Goal: Contribute content

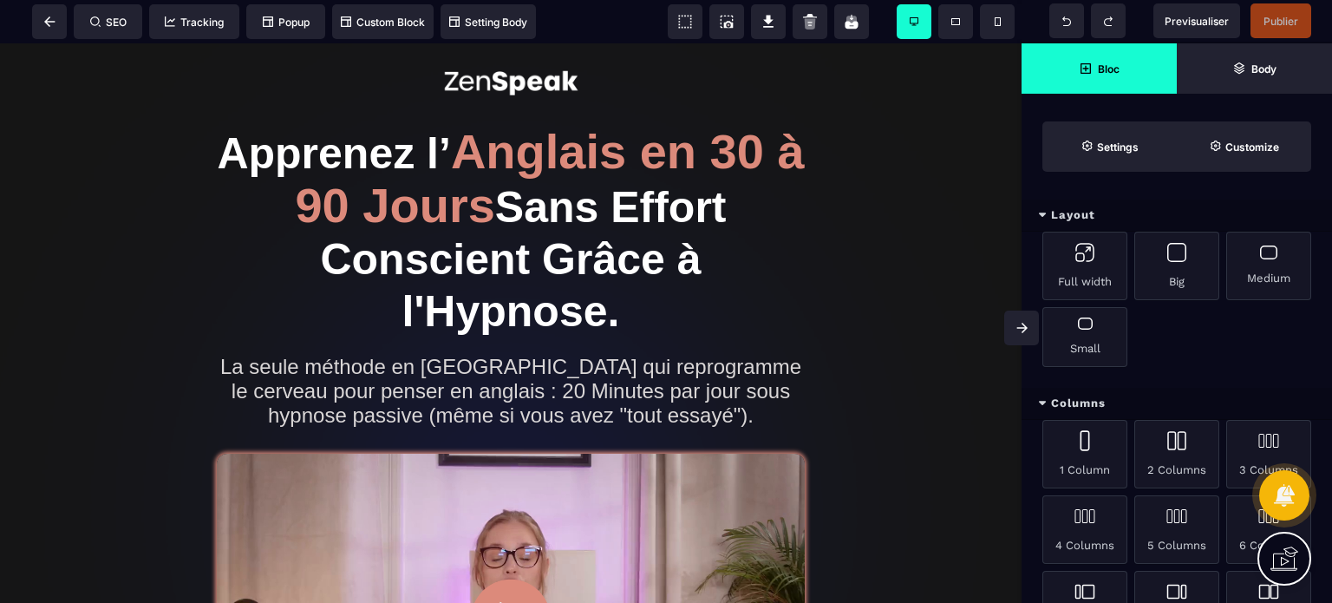
click at [1027, 337] on span at bounding box center [1022, 328] width 35 height 35
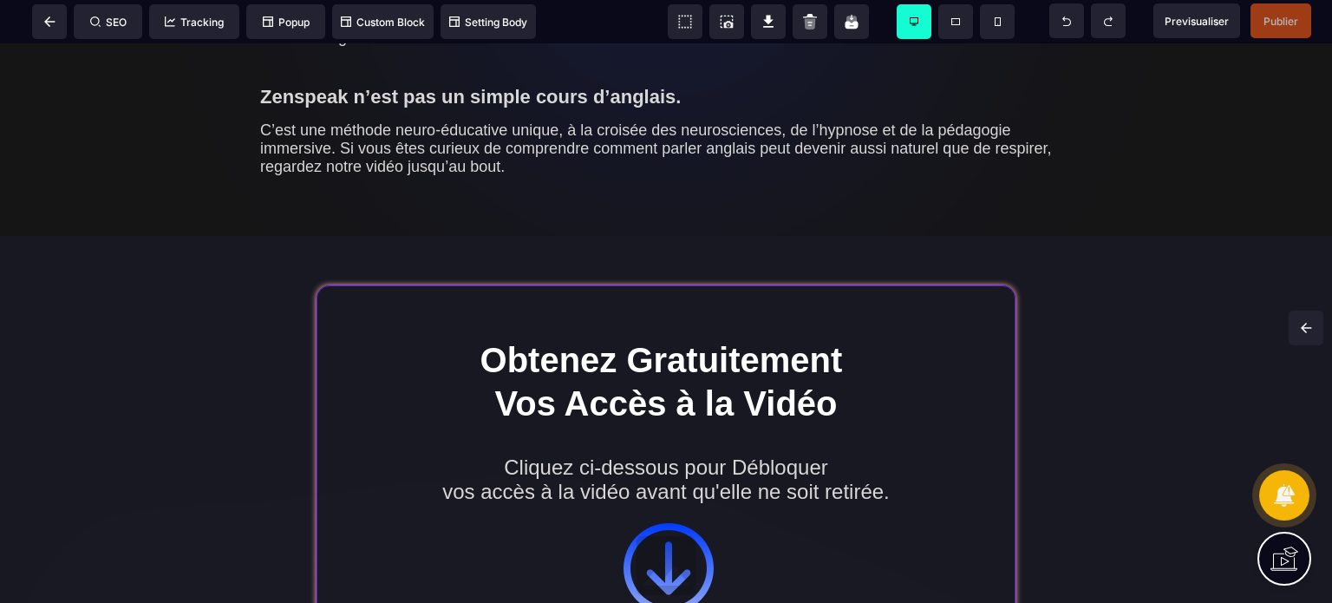
scroll to position [3300, 0]
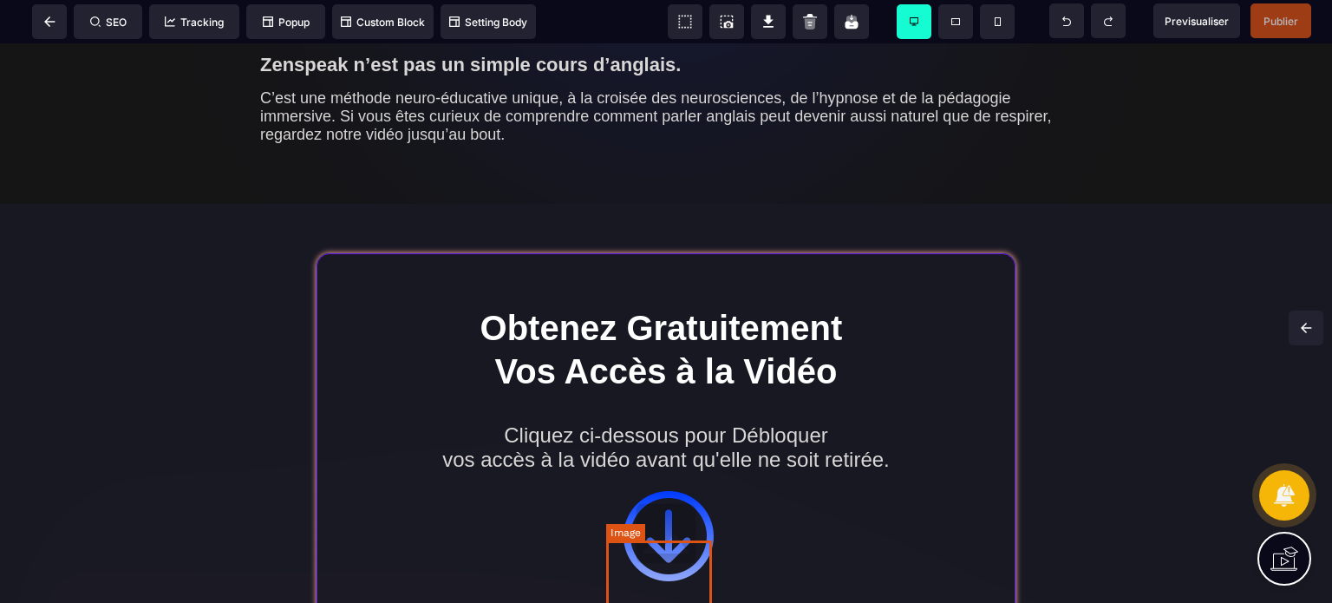
click at [690, 574] on img at bounding box center [666, 534] width 106 height 106
select select
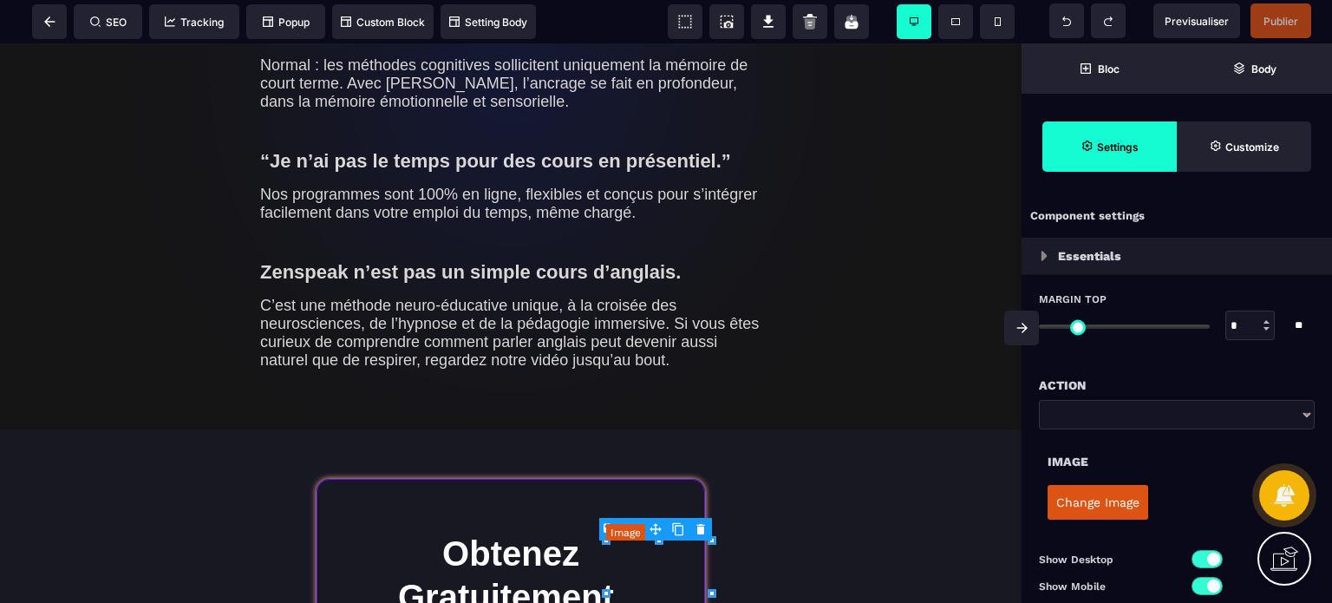
type input "*"
type input "***"
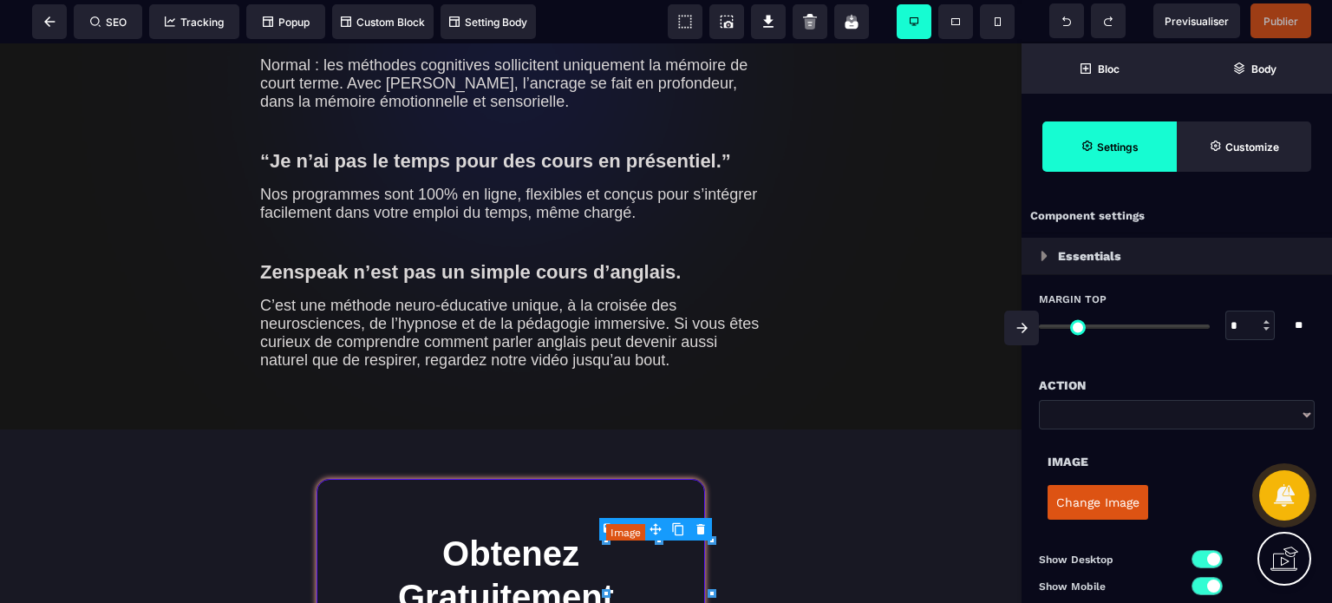
type input "*"
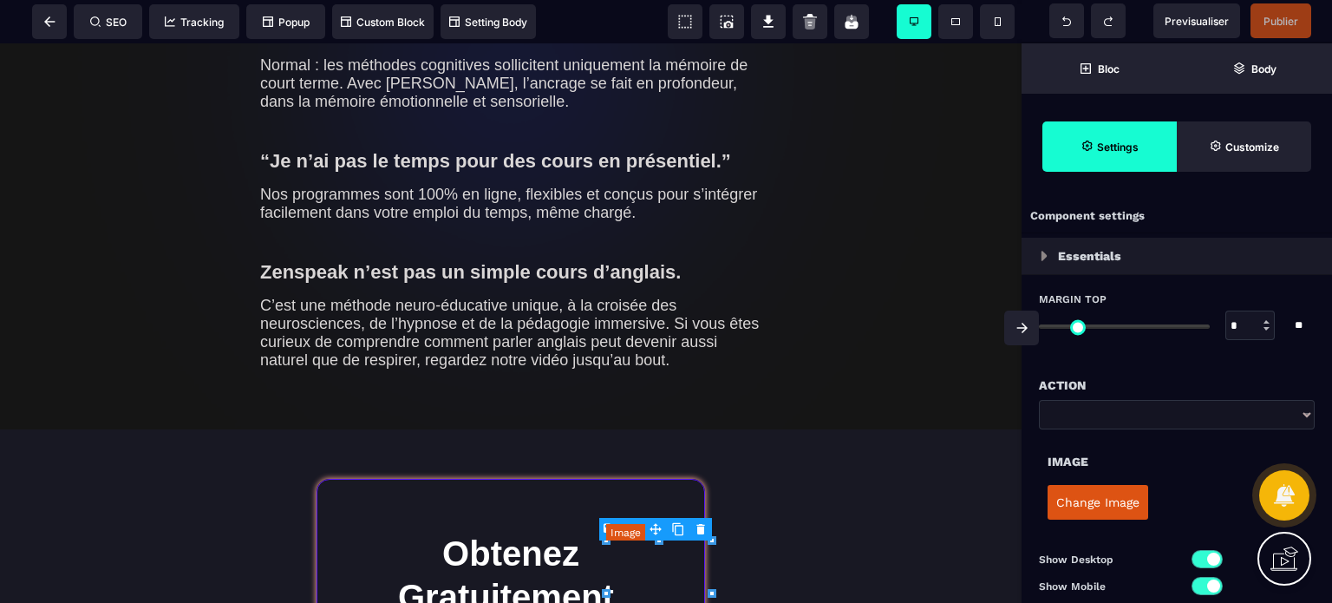
select select "**"
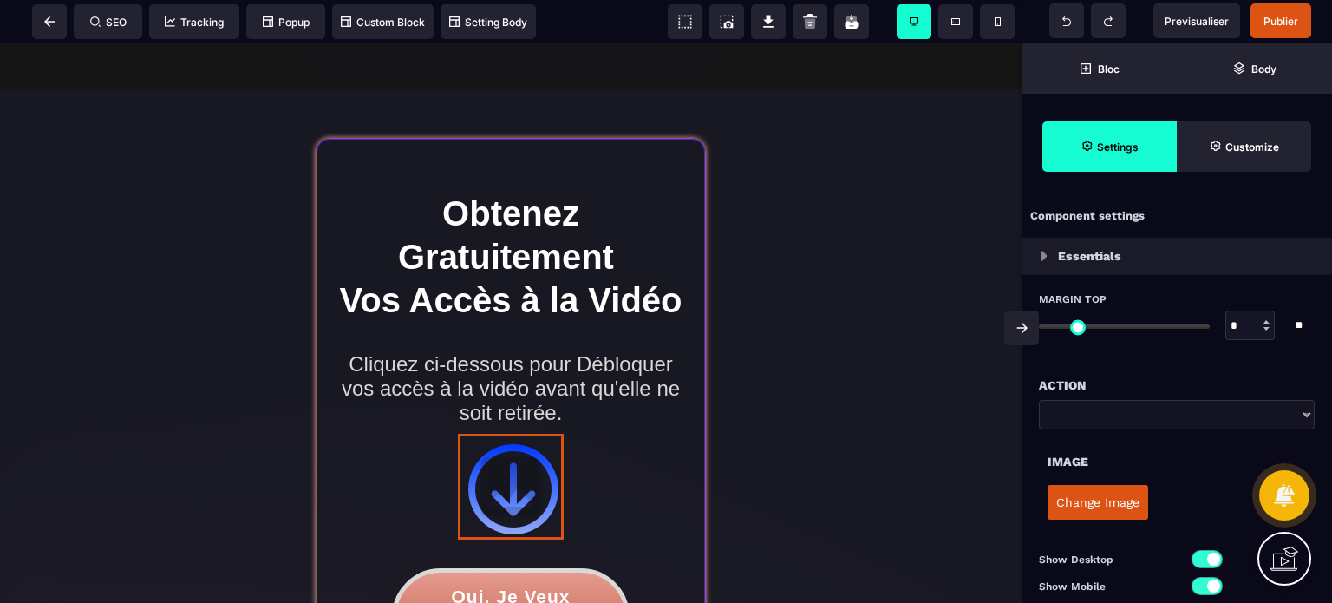
click at [1140, 511] on button "Change Image" at bounding box center [1098, 502] width 101 height 35
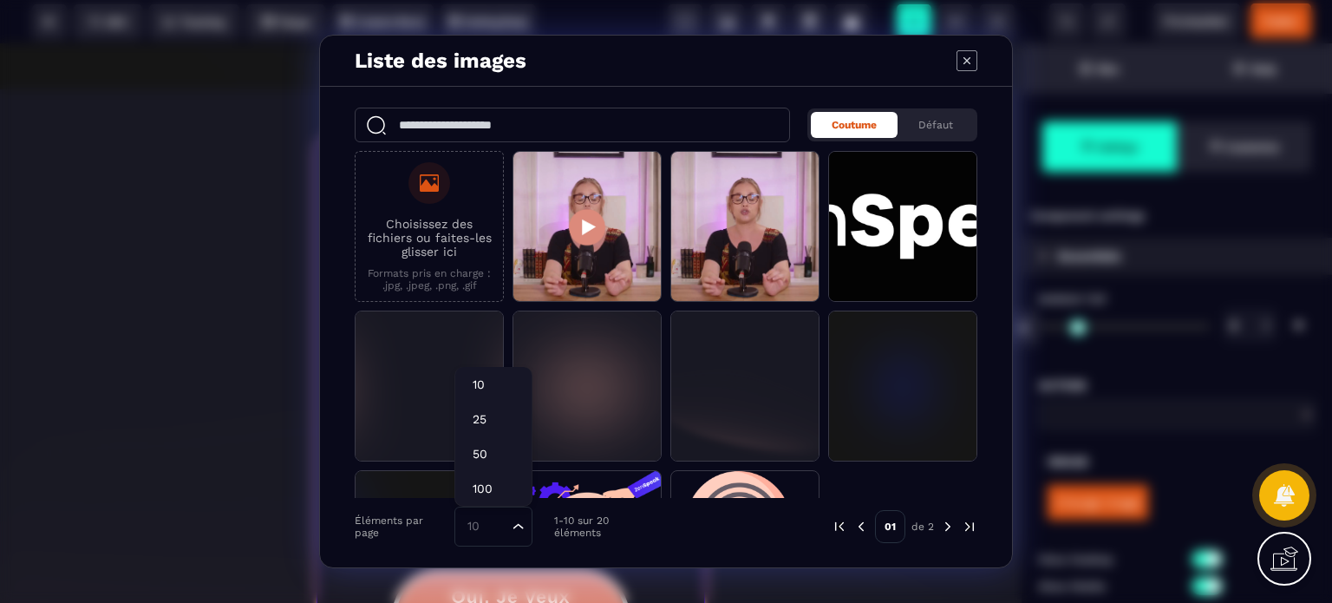
click at [479, 533] on div "10" at bounding box center [485, 526] width 50 height 19
click at [477, 441] on li "50" at bounding box center [493, 453] width 76 height 35
click at [987, 381] on div "Coutume Défaut Choisissez des fichiers ou faites-les glisser ici Formats pris e…" at bounding box center [666, 327] width 692 height 481
click at [987, 386] on div "Coutume Défaut Choisissez des fichiers ou faites-les glisser ici Formats pris e…" at bounding box center [666, 327] width 692 height 481
click at [987, 390] on div "Coutume Défaut Choisissez des fichiers ou faites-les glisser ici Formats pris e…" at bounding box center [666, 327] width 692 height 481
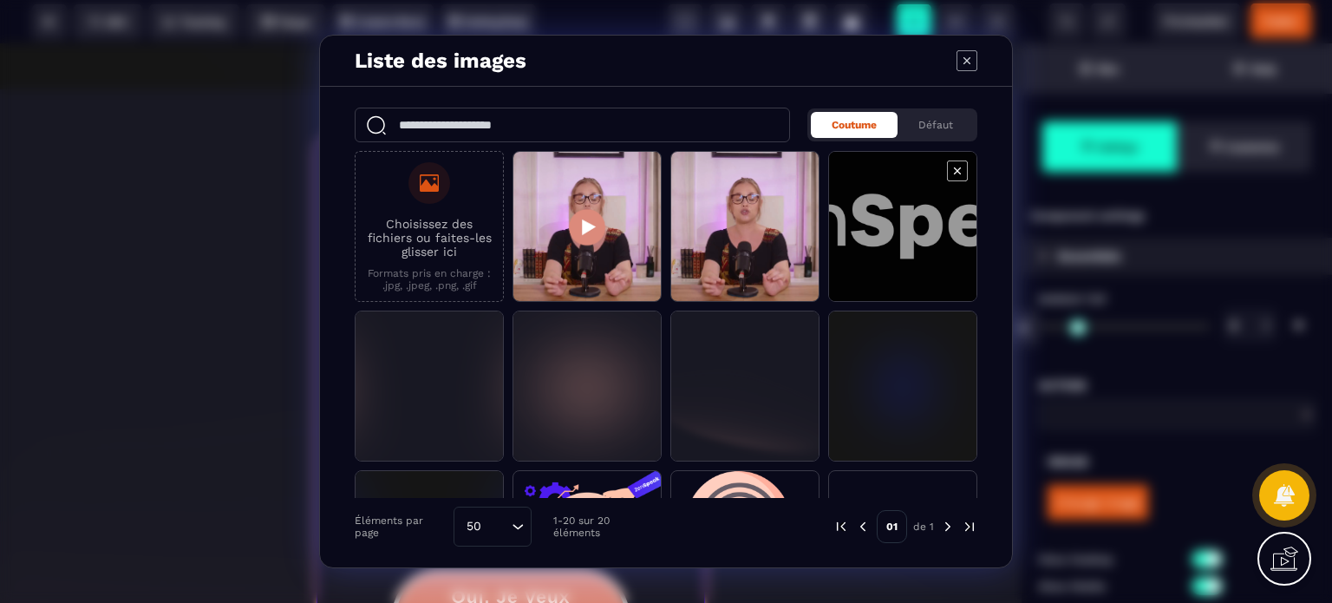
click at [892, 284] on span "Modal window" at bounding box center [902, 227] width 147 height 151
click at [863, 242] on span "Modal window" at bounding box center [902, 227] width 147 height 151
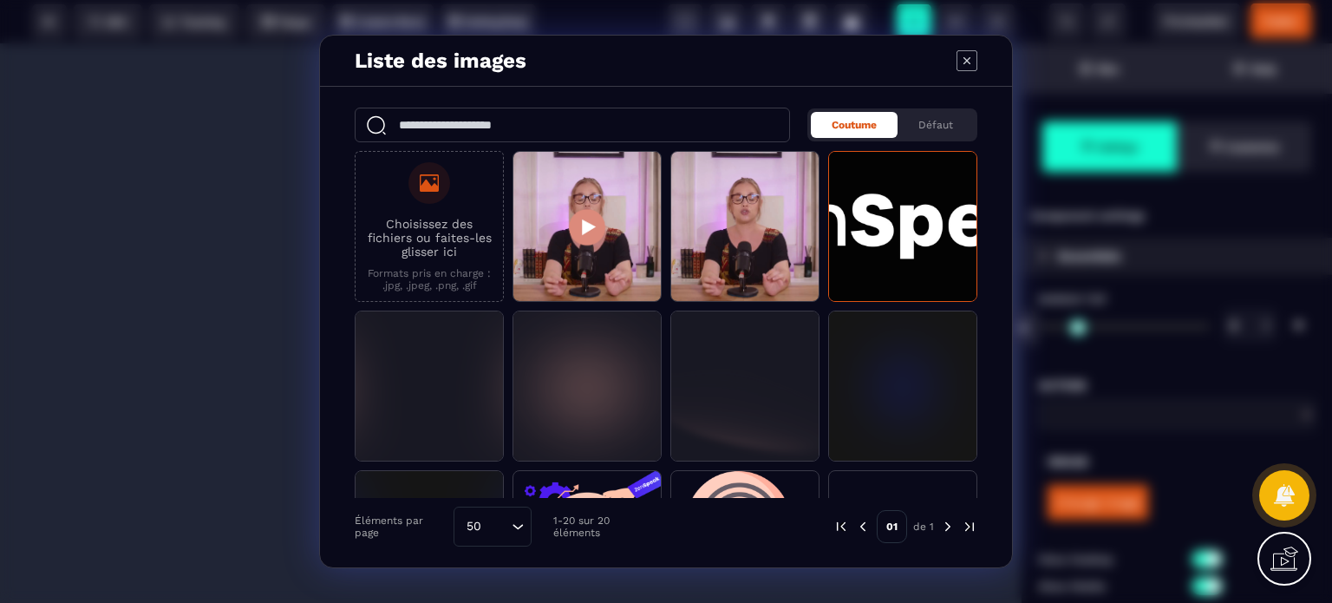
select select
select select "**"
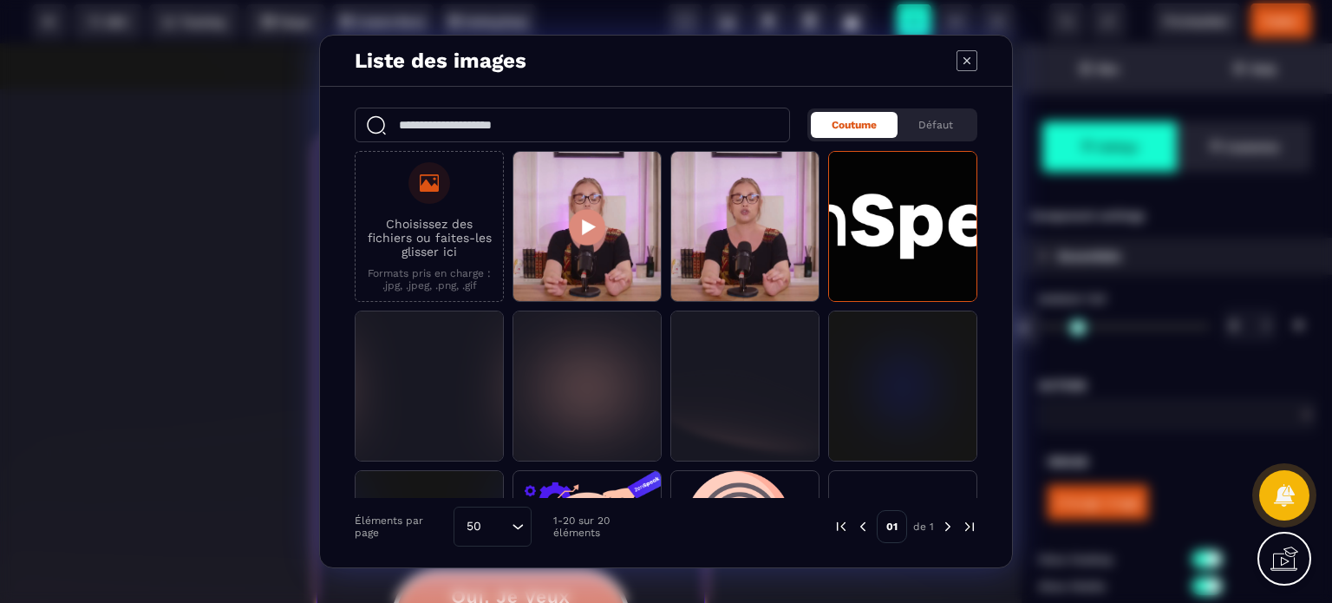
scroll to position [3640, 0]
click at [976, 65] on icon "Modal window" at bounding box center [967, 60] width 21 height 21
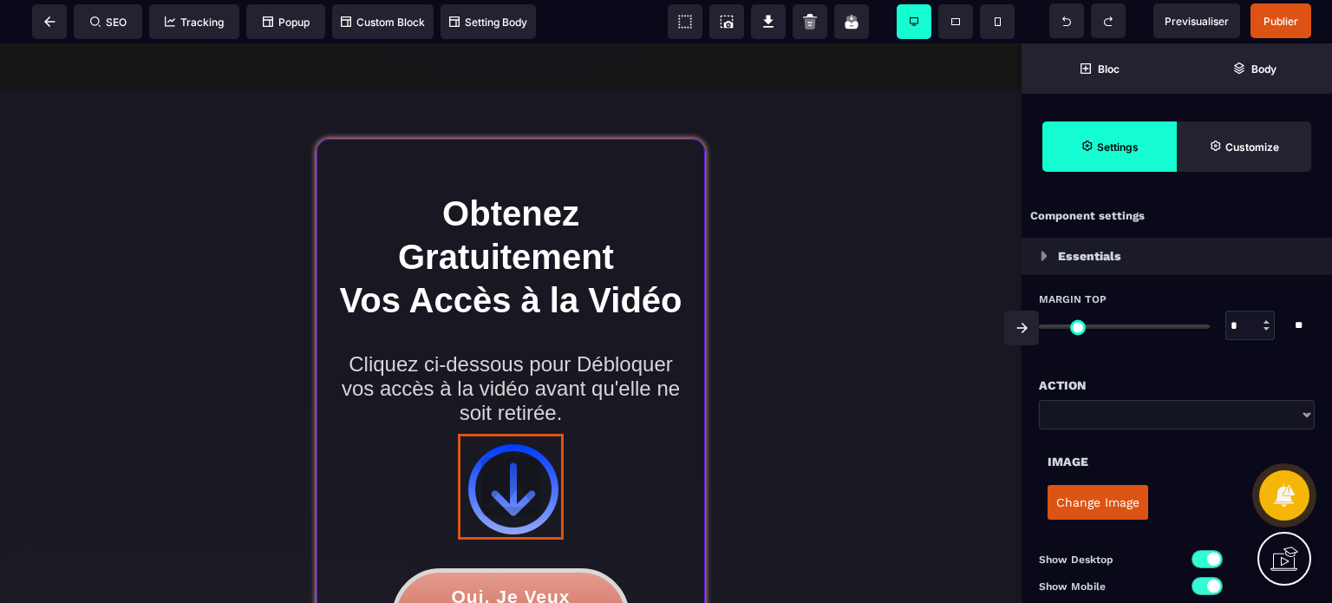
click at [1013, 324] on span at bounding box center [1022, 328] width 35 height 35
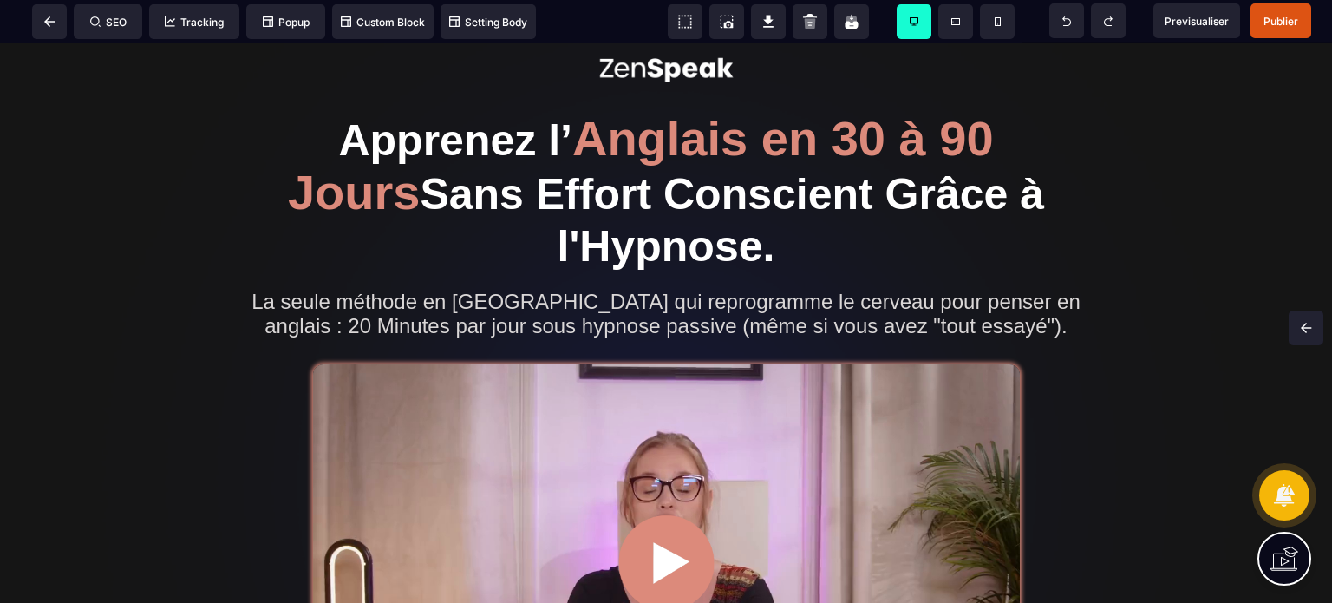
scroll to position [0, 0]
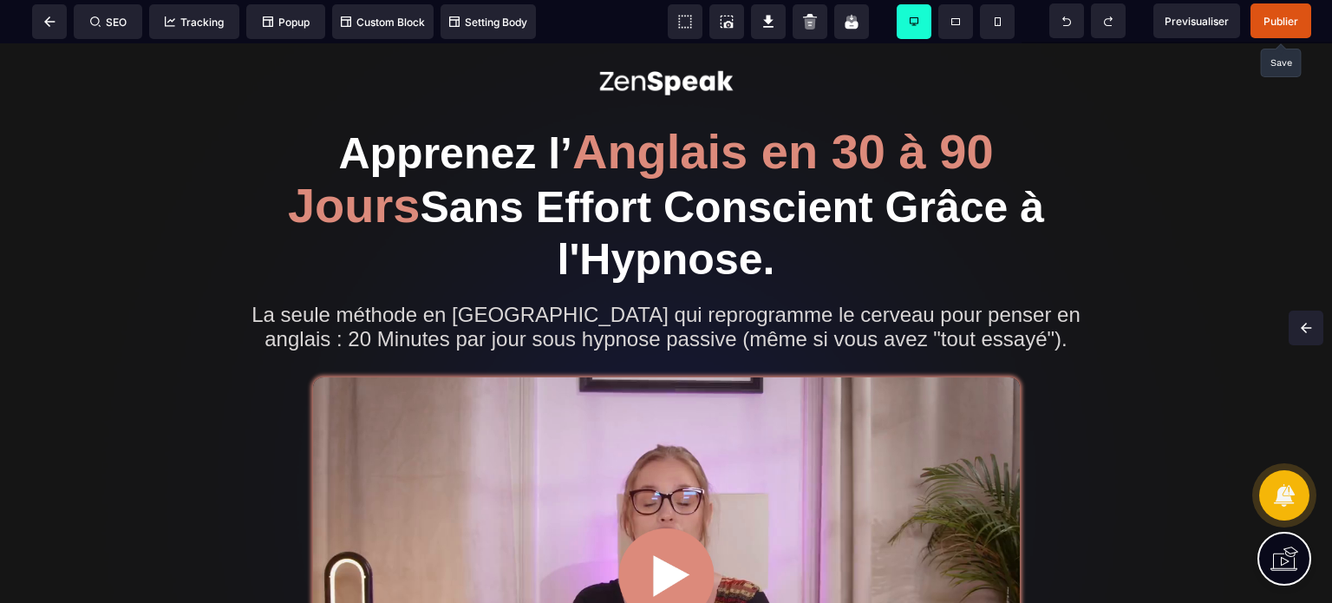
click at [1274, 23] on span "Publier" at bounding box center [1281, 21] width 35 height 13
drag, startPoint x: 1319, startPoint y: 79, endPoint x: 1331, endPoint y: 47, distance: 34.0
